Goal: Navigation & Orientation: Find specific page/section

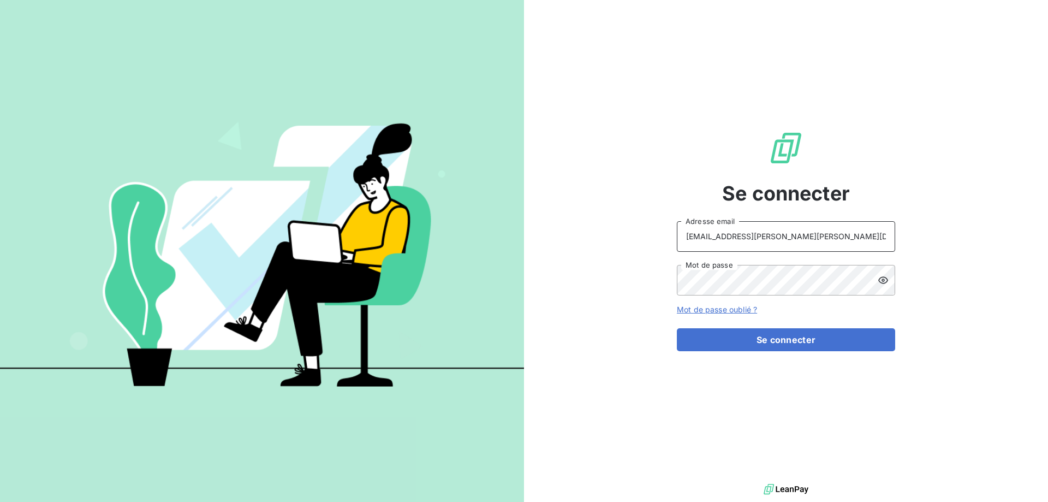
click at [835, 248] on input "[EMAIL_ADDRESS][PERSON_NAME][PERSON_NAME][DOMAIN_NAME]" at bounding box center [786, 236] width 218 height 31
drag, startPoint x: 740, startPoint y: 236, endPoint x: 820, endPoint y: 240, distance: 79.8
click at [820, 240] on input "[EMAIL_ADDRESS][PERSON_NAME][PERSON_NAME][DOMAIN_NAME]" at bounding box center [786, 236] width 218 height 31
type input "[EMAIL_ADDRESS][PERSON_NAME][DOMAIN_NAME]"
click at [808, 346] on button "Se connecter" at bounding box center [786, 339] width 218 height 23
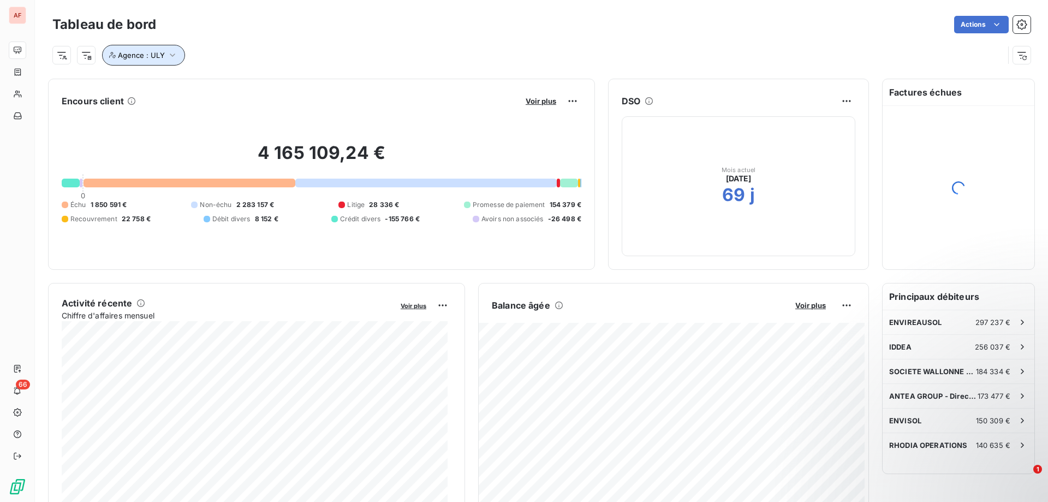
click at [169, 54] on icon "button" at bounding box center [172, 55] width 11 height 11
click at [299, 79] on div "ULY" at bounding box center [311, 83] width 157 height 23
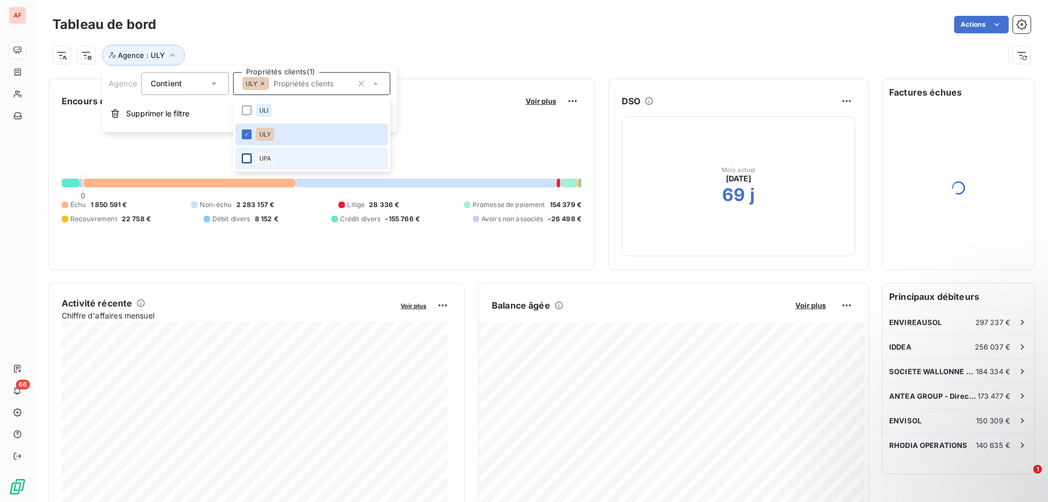
click at [249, 159] on div at bounding box center [247, 158] width 10 height 10
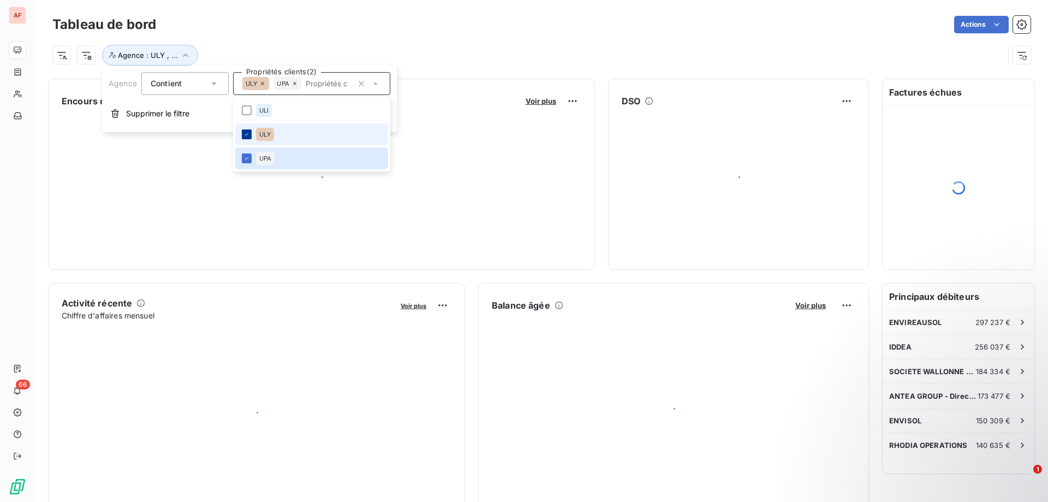
click at [247, 134] on icon at bounding box center [247, 134] width 7 height 7
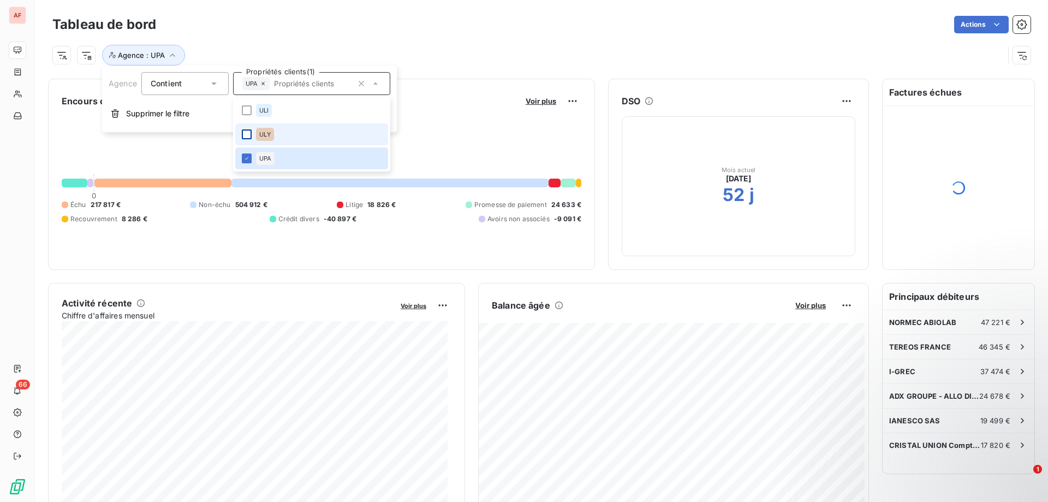
click at [569, 23] on div "Actions" at bounding box center [600, 24] width 862 height 17
